Goal: Transaction & Acquisition: Book appointment/travel/reservation

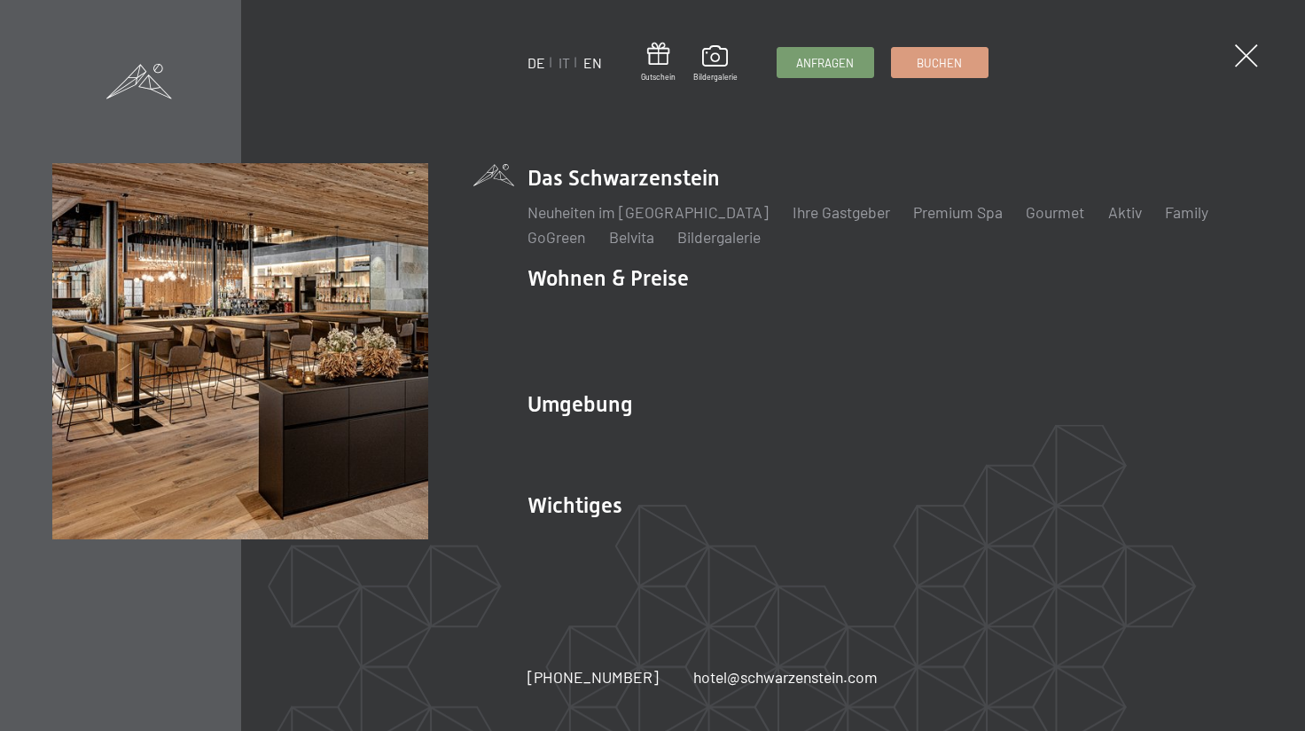
click at [599, 68] on link "EN" at bounding box center [593, 62] width 19 height 17
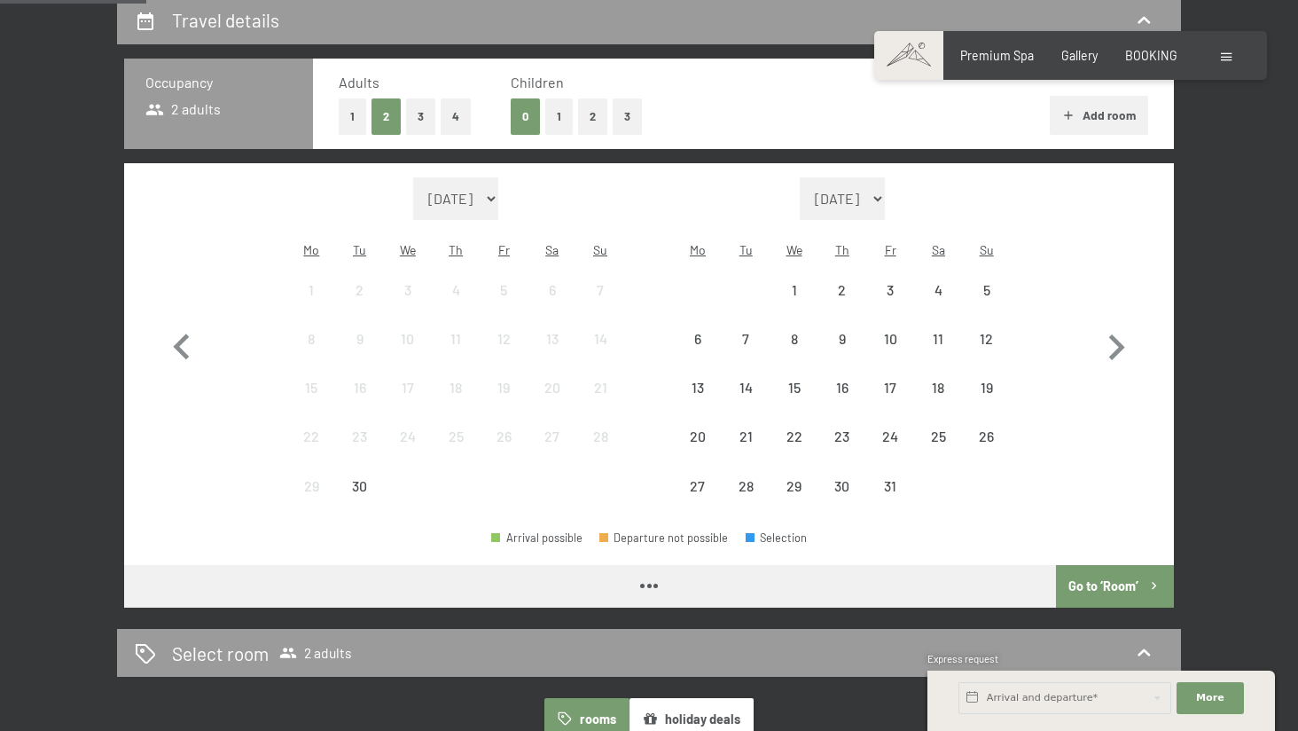
scroll to position [311, 0]
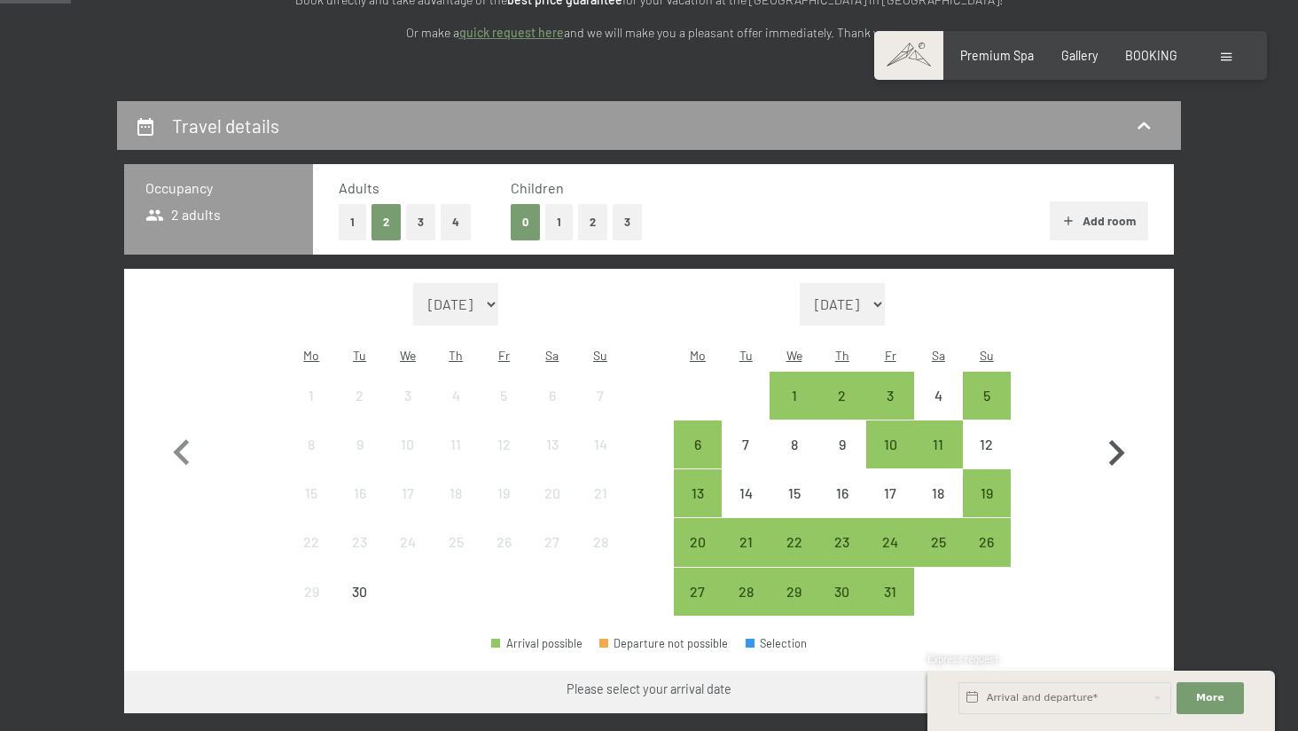
click at [1122, 440] on icon "button" at bounding box center [1117, 453] width 16 height 26
select select "[DATE]"
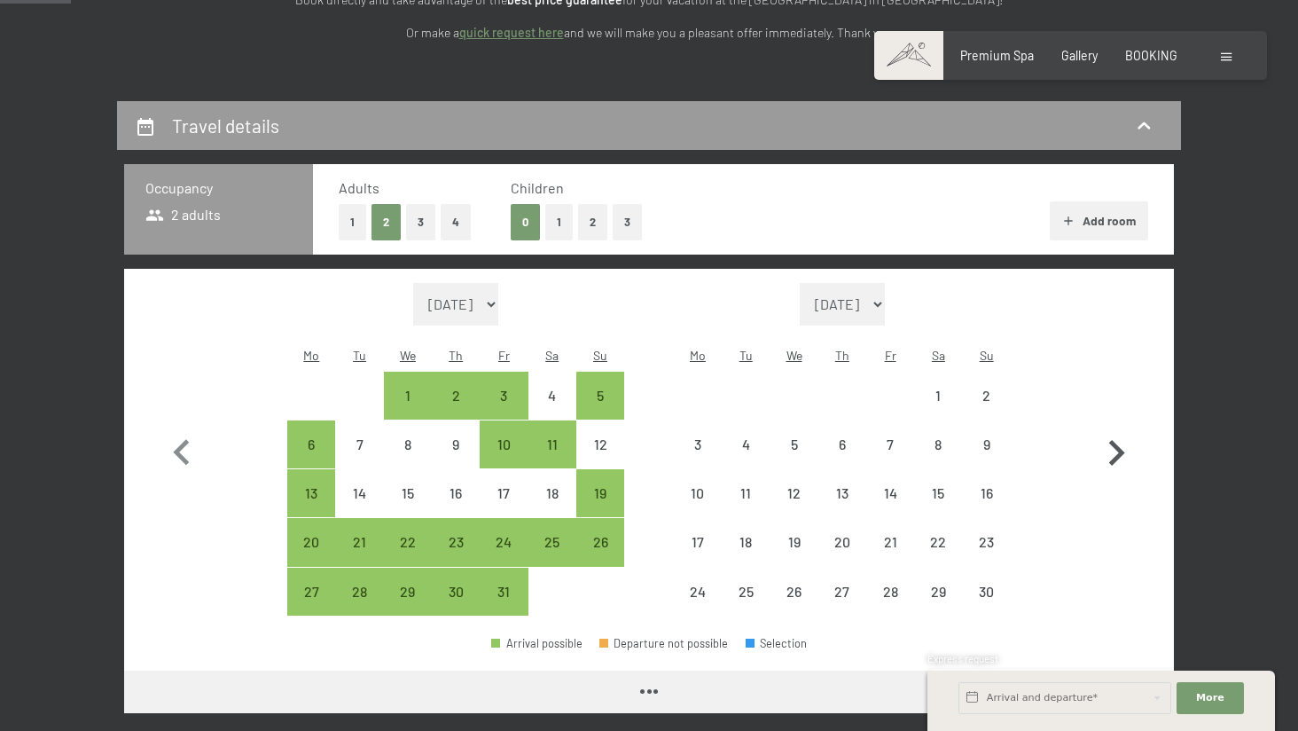
select select "[DATE]"
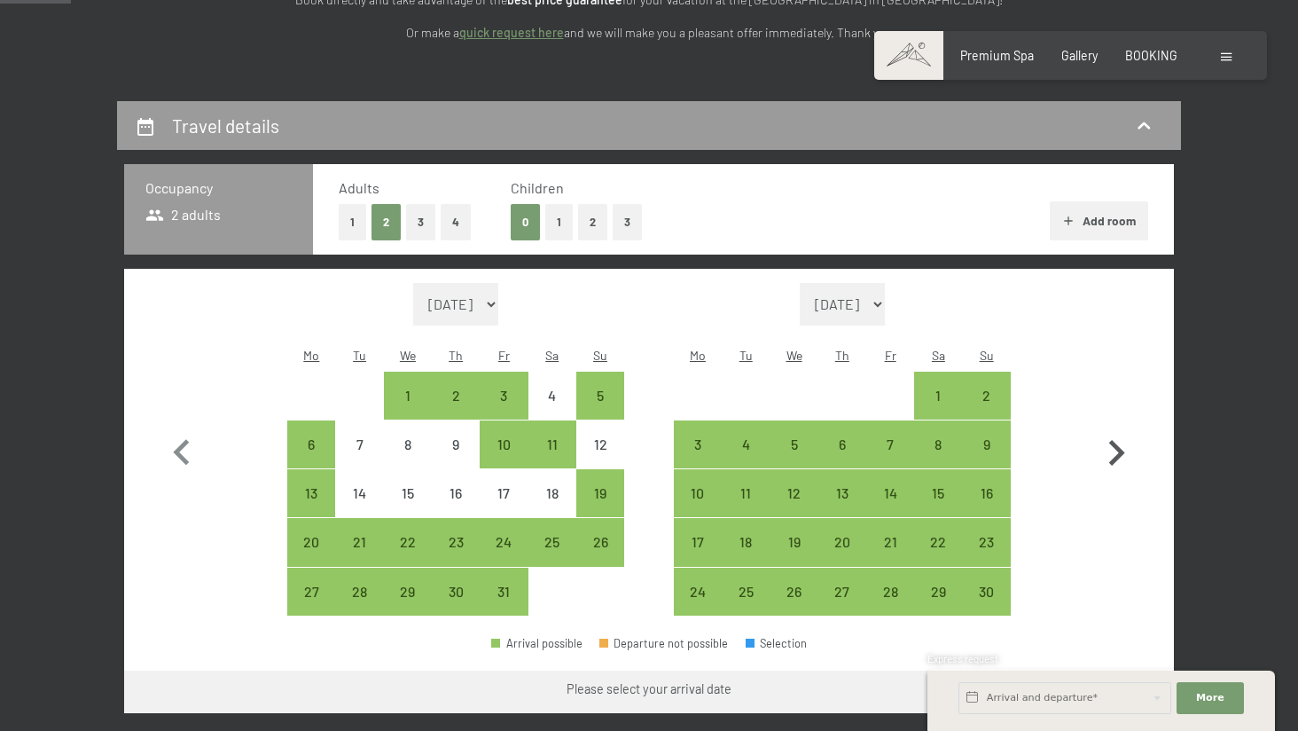
click at [1122, 440] on icon "button" at bounding box center [1117, 453] width 16 height 26
select select "[DATE]"
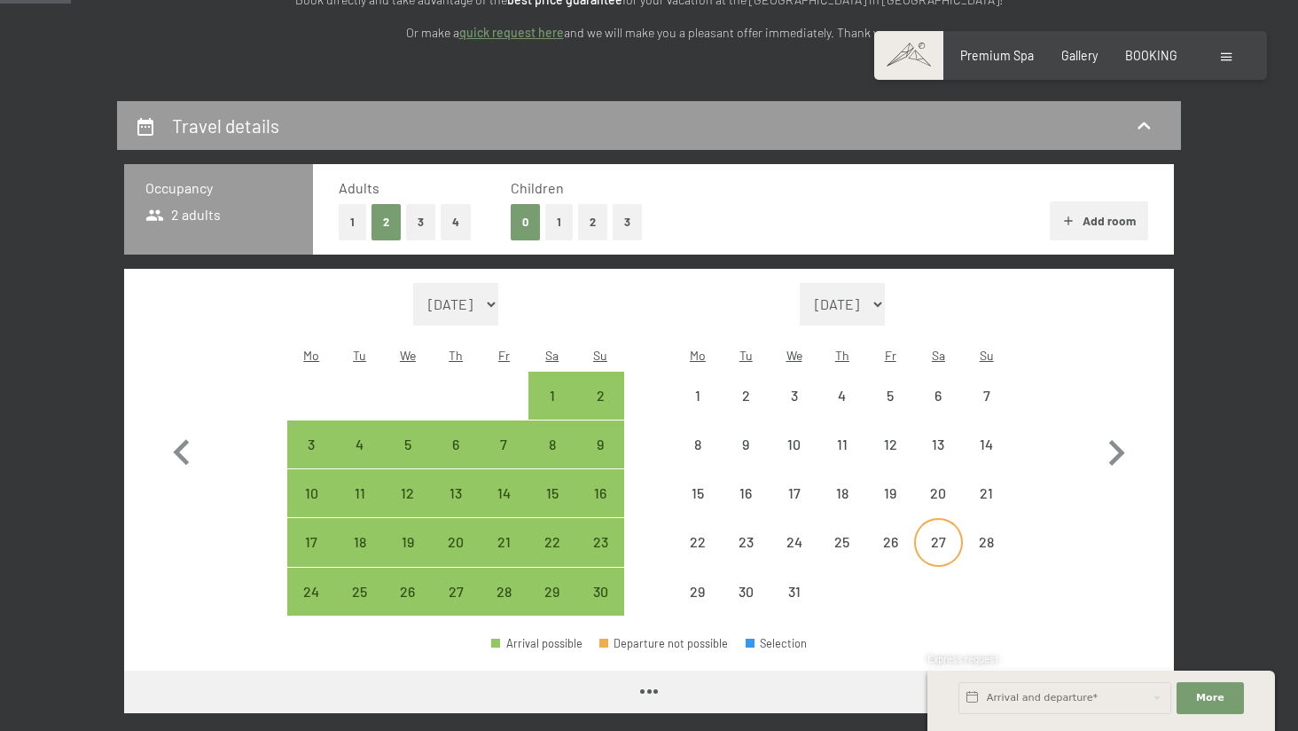
select select "[DATE]"
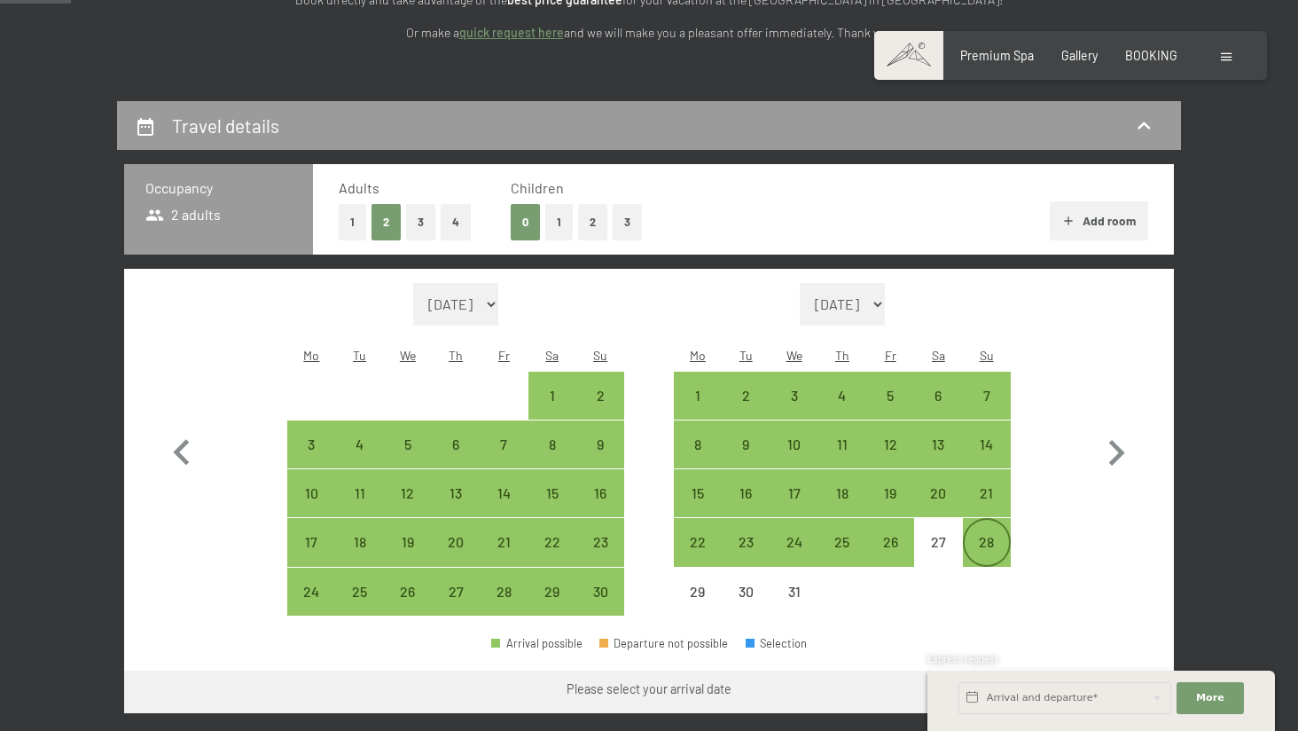
click at [988, 520] on div "28" at bounding box center [987, 542] width 44 height 44
select select "[DATE]"
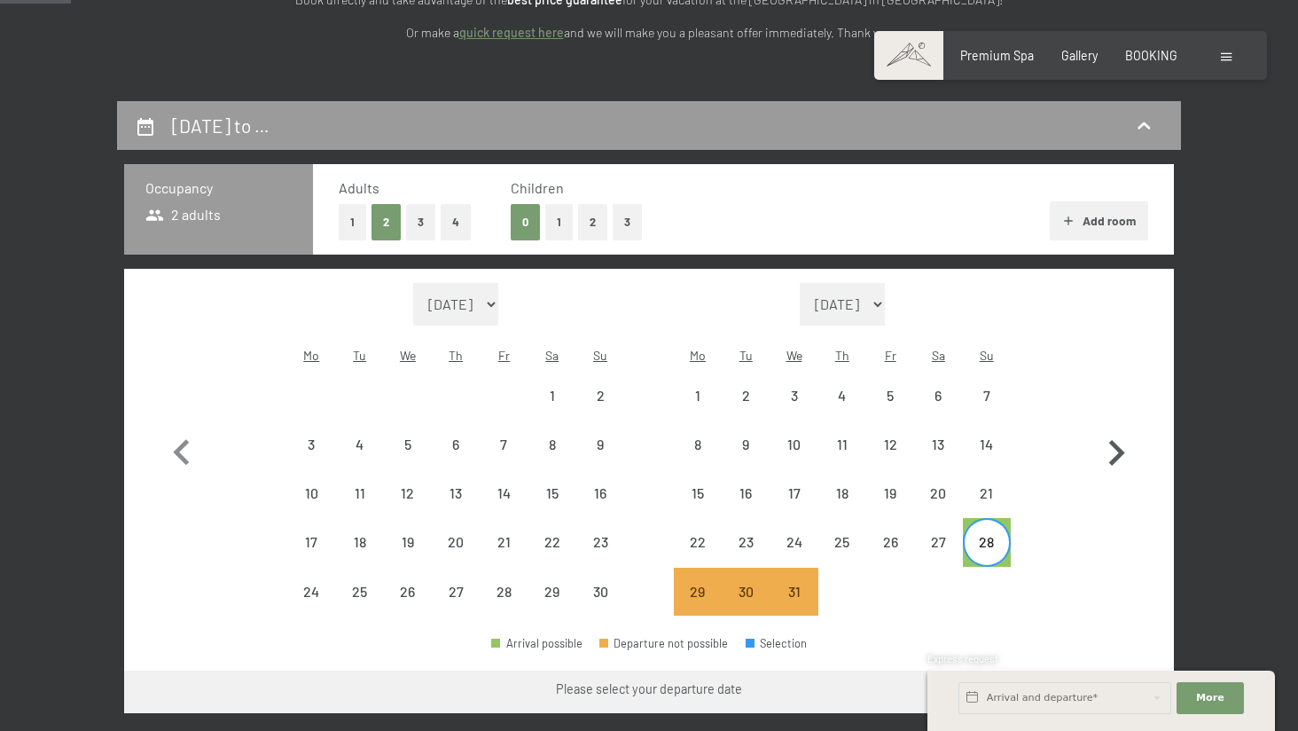
click at [1112, 442] on icon "button" at bounding box center [1116, 452] width 51 height 51
select select "[DATE]"
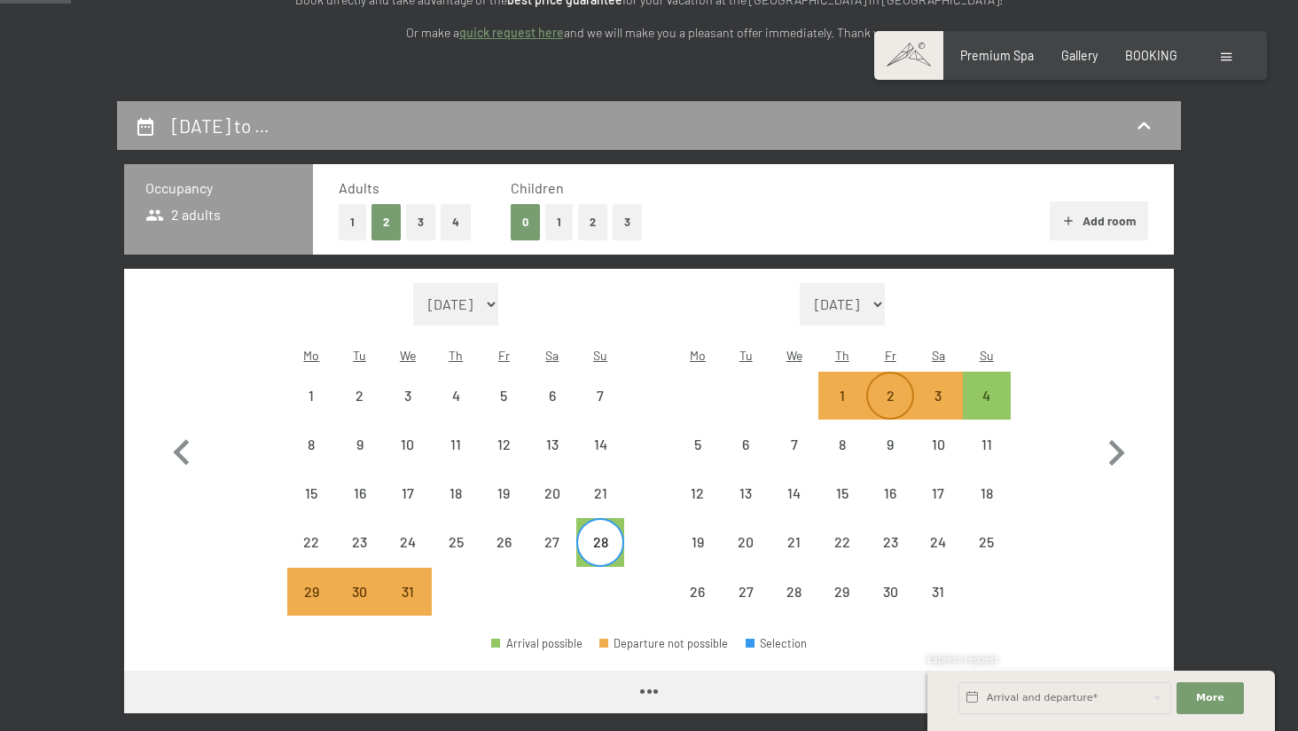
select select "[DATE]"
click at [1027, 366] on div "Month/year [DATE] [DATE] [DATE] [DATE] [DATE] [DATE] [DATE] [DATE] [DATE] [DATE…" at bounding box center [649, 449] width 987 height 333
click at [1006, 388] on div "4" at bounding box center [987, 410] width 44 height 44
select select "[DATE]"
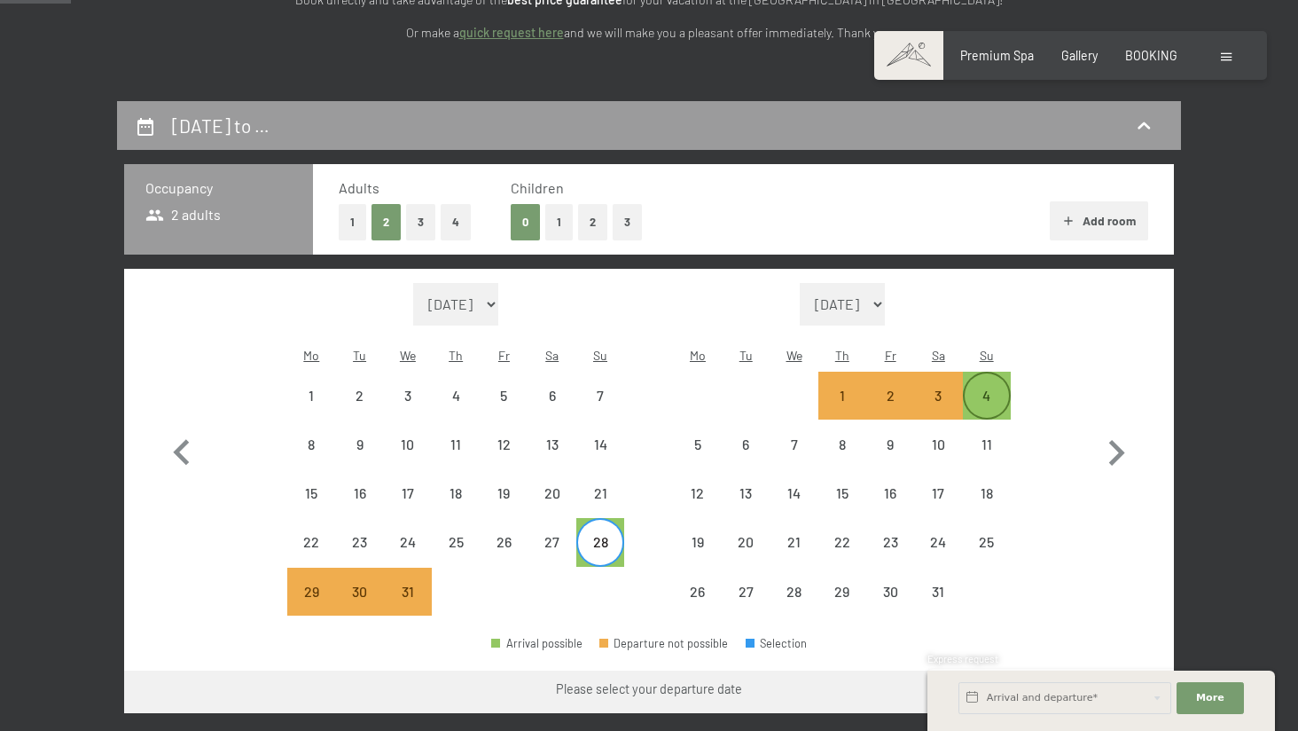
select select "[DATE]"
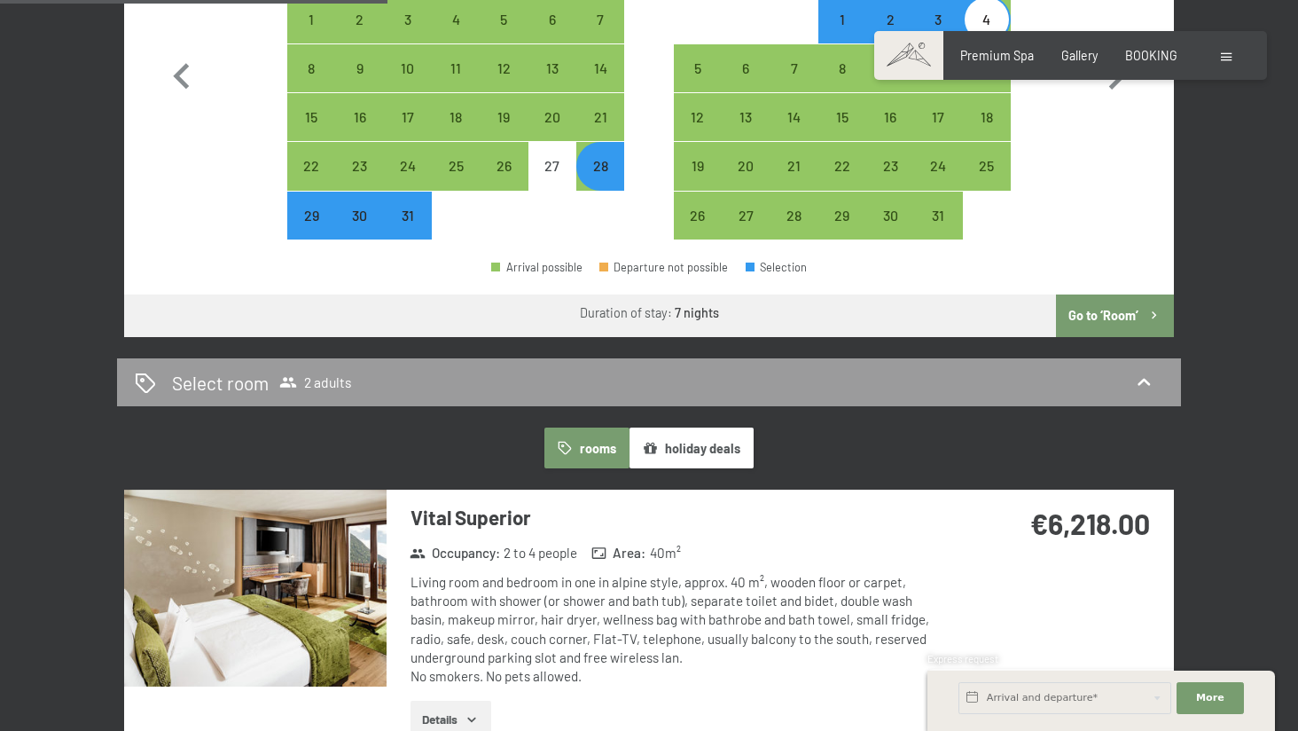
scroll to position [205, 0]
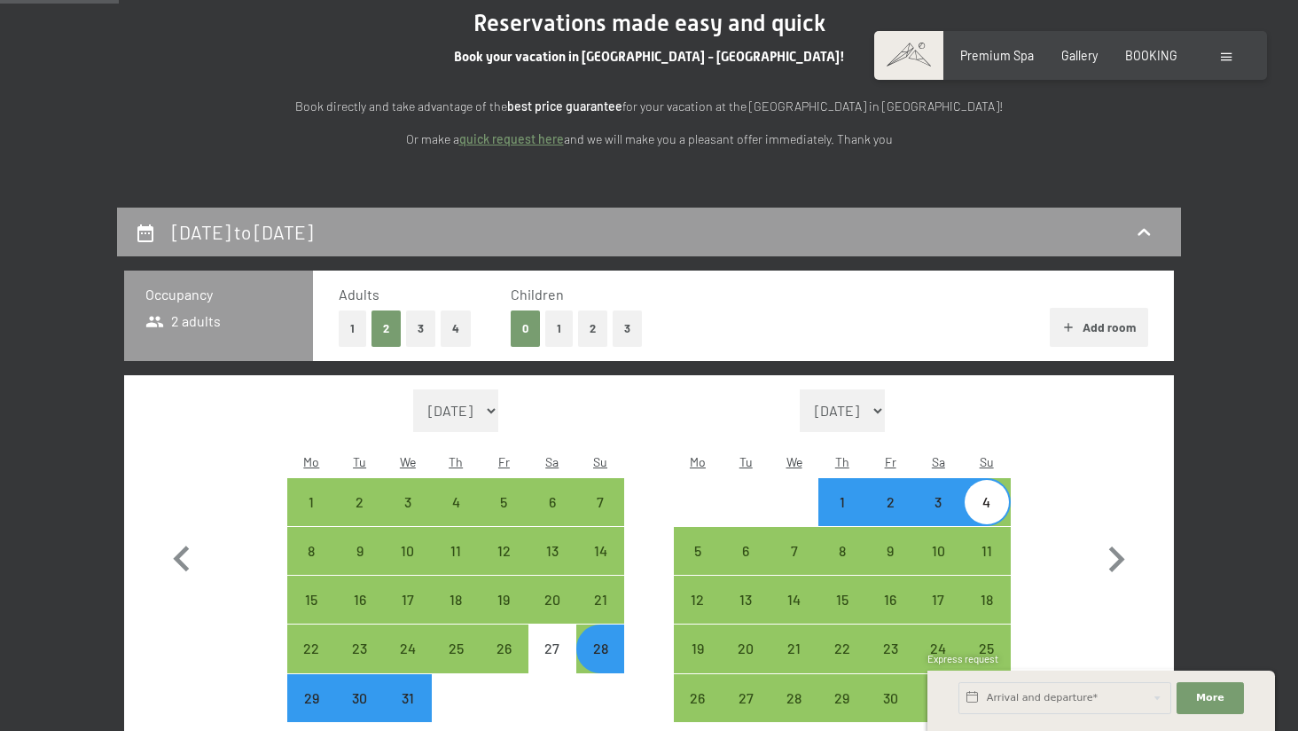
click at [585, 641] on div "28" at bounding box center [600, 663] width 44 height 44
select select "[DATE]"
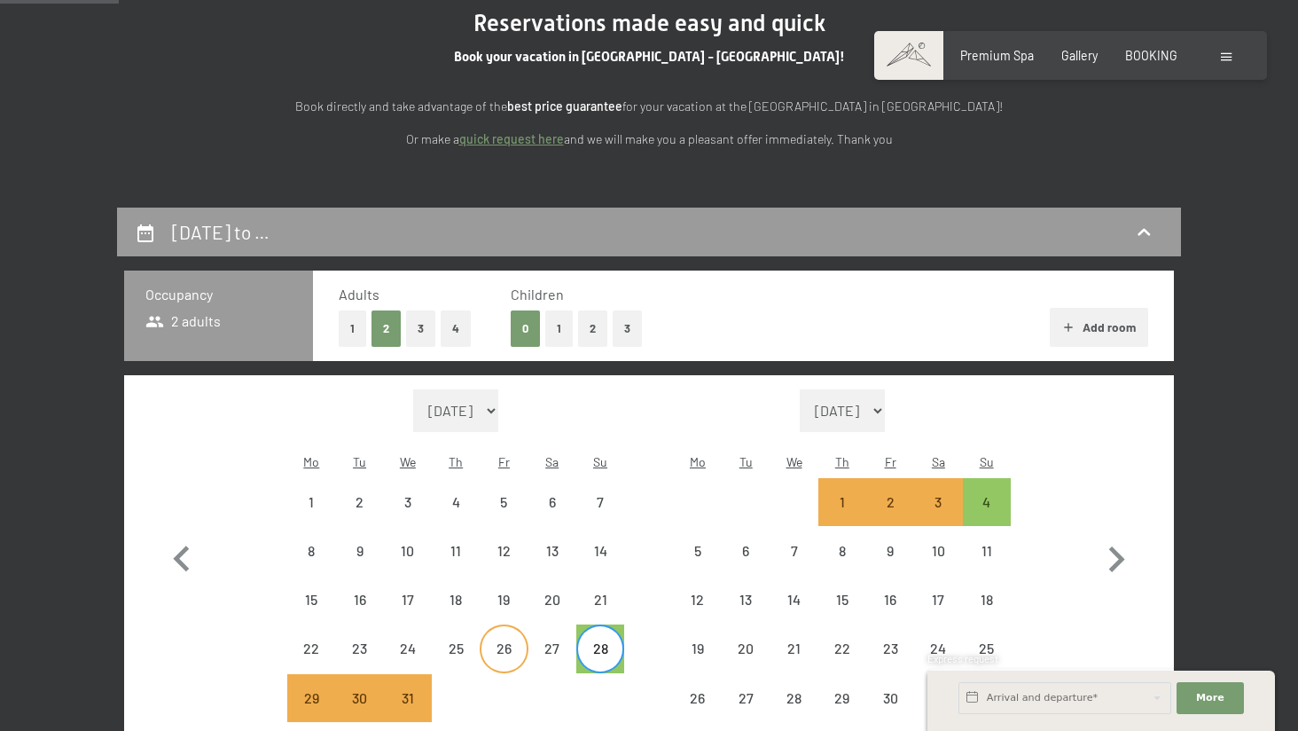
click at [498, 641] on div "26" at bounding box center [504, 663] width 44 height 44
select select "[DATE]"
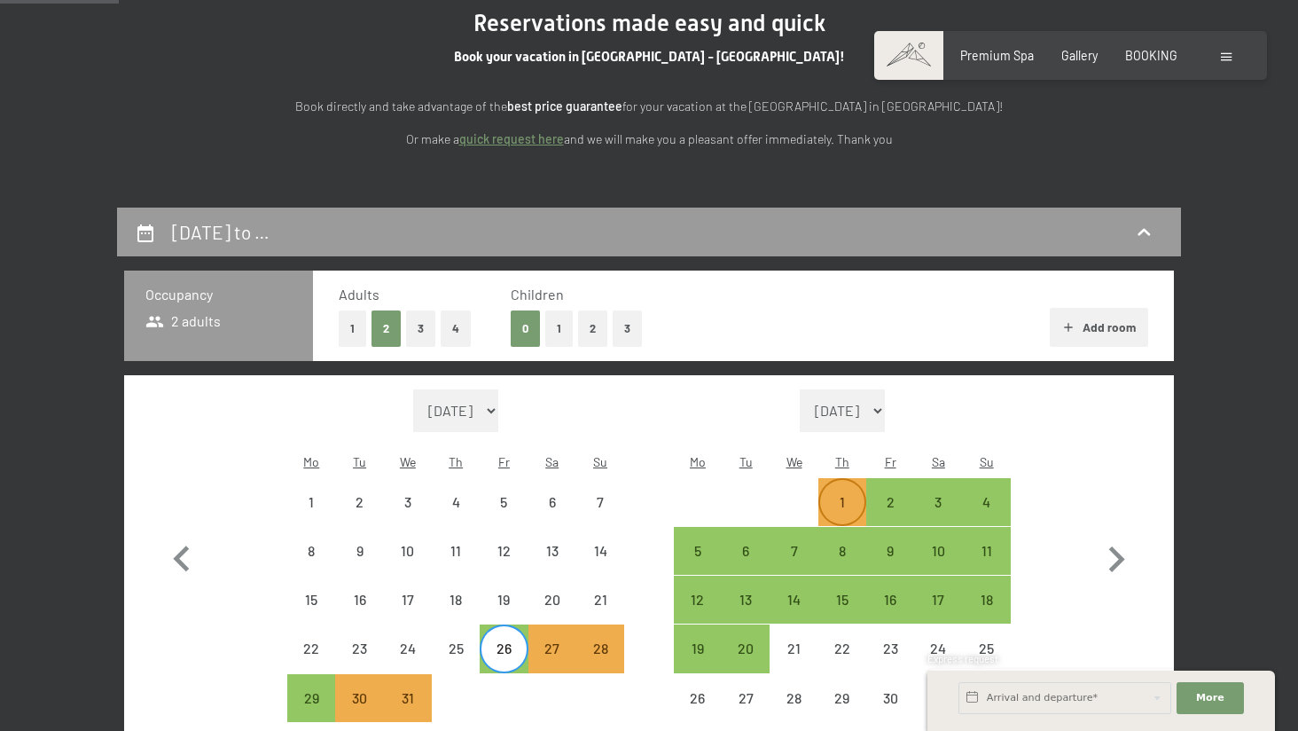
click at [834, 495] on div "1" at bounding box center [842, 517] width 44 height 44
select select "[DATE]"
